Goal: Transaction & Acquisition: Purchase product/service

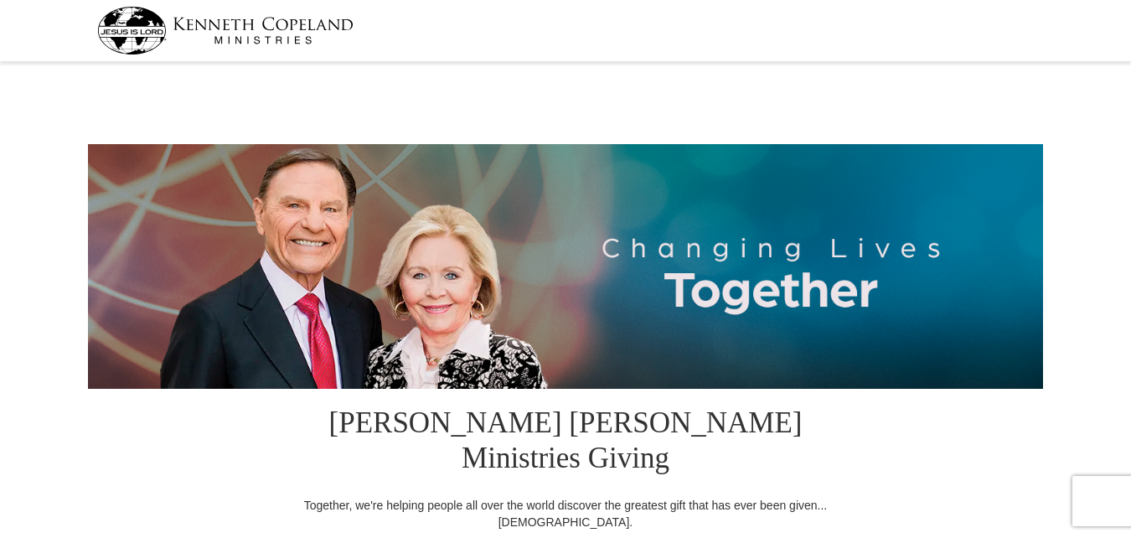
select select "MO"
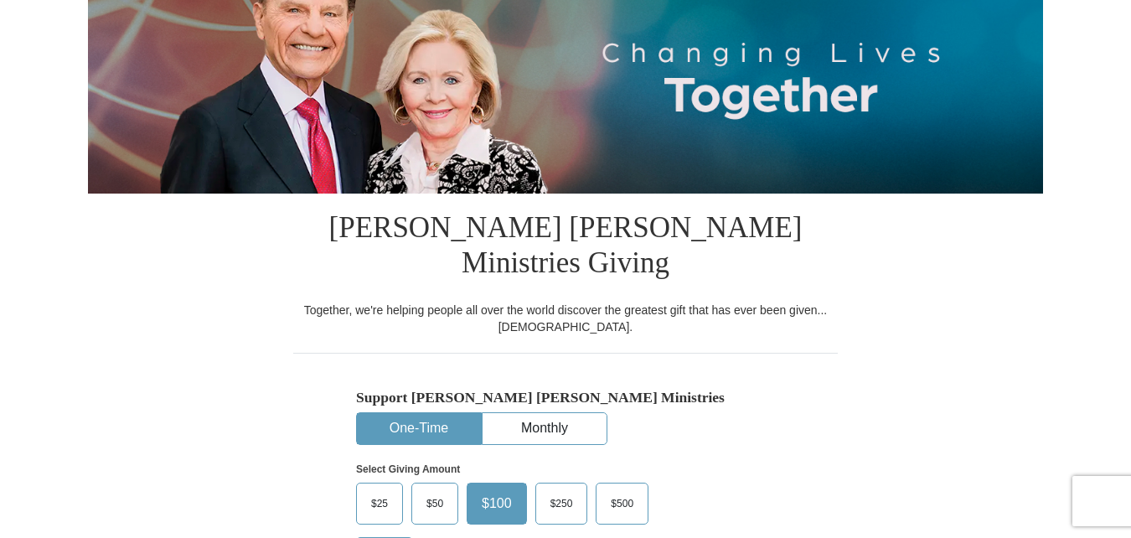
scroll to position [251, 0]
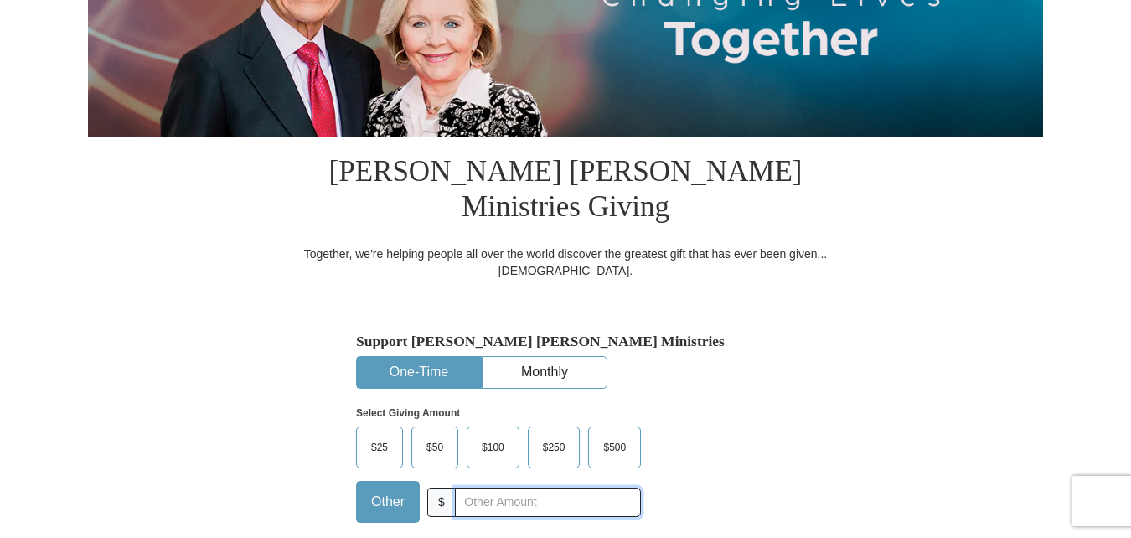
click at [462, 487] on input "text" at bounding box center [548, 501] width 186 height 29
type input "35.00"
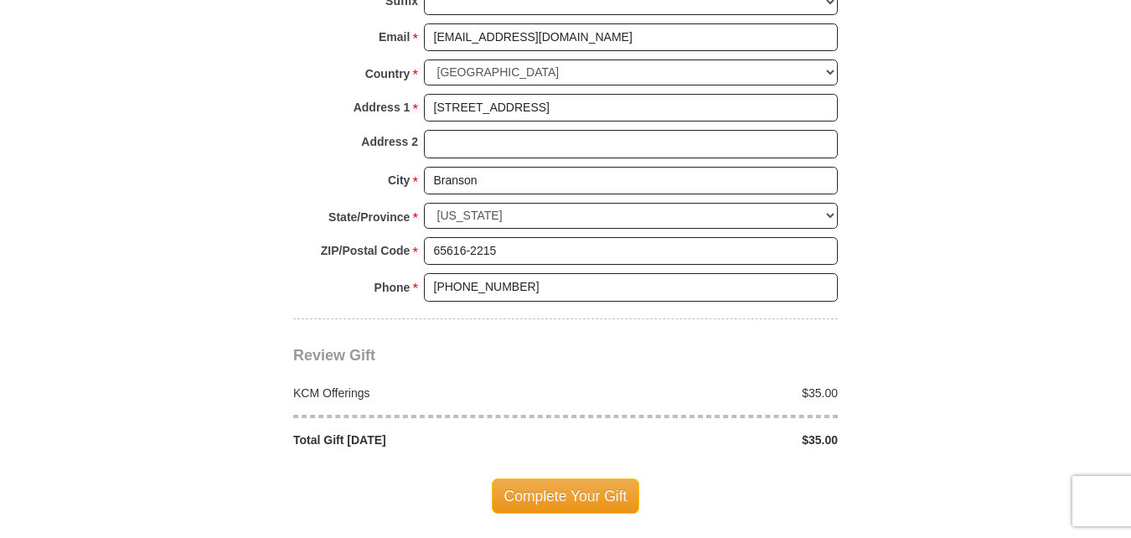
scroll to position [1340, 0]
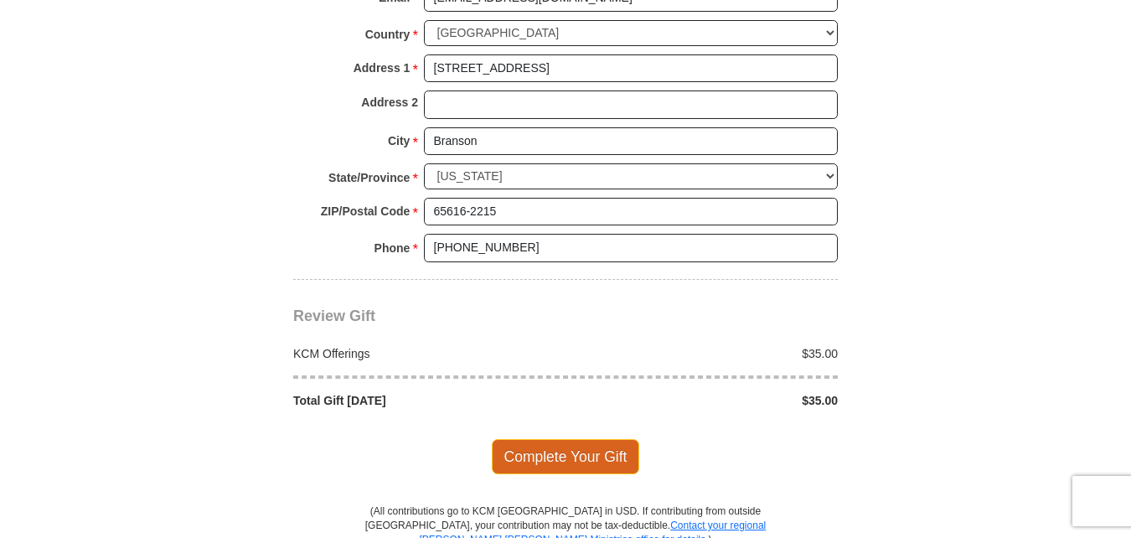
click at [551, 439] on span "Complete Your Gift" at bounding box center [566, 456] width 148 height 35
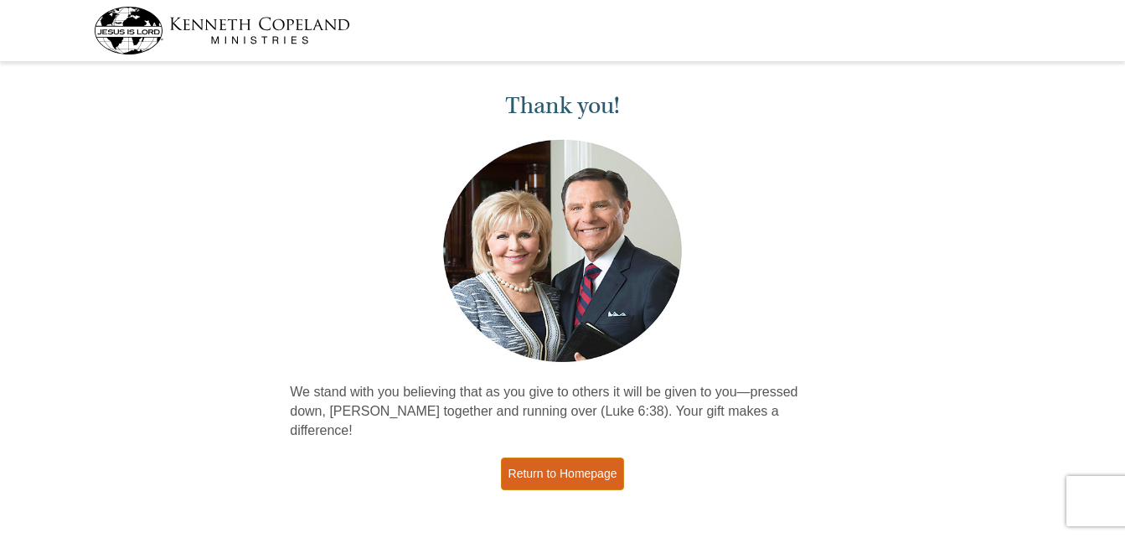
click at [577, 457] on link "Return to Homepage" at bounding box center [563, 473] width 124 height 33
